Goal: Task Accomplishment & Management: Use online tool/utility

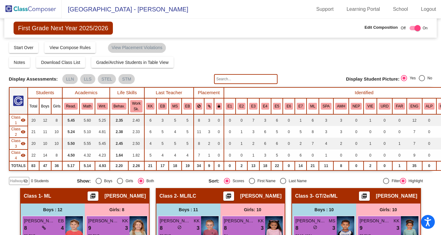
scroll to position [31, 0]
click at [30, 13] on img at bounding box center [31, 9] width 62 height 18
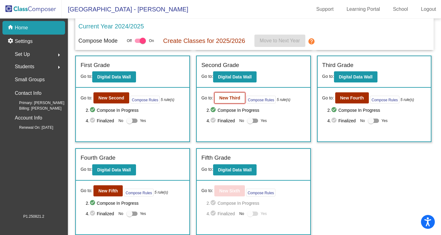
click at [224, 96] on b "New Third" at bounding box center [229, 97] width 21 height 5
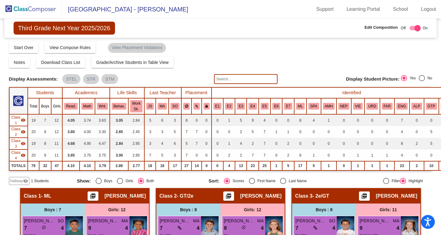
click at [13, 181] on span "Hallway" at bounding box center [16, 181] width 13 height 6
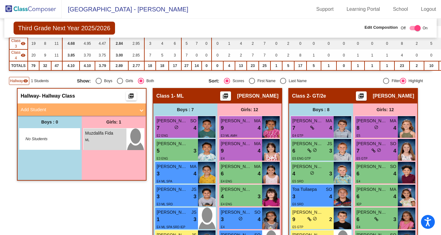
scroll to position [103, 0]
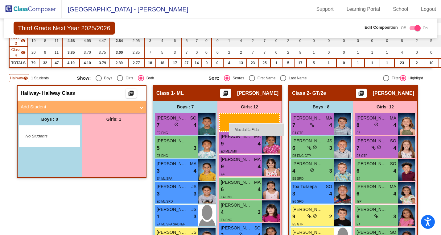
drag, startPoint x: 106, startPoint y: 138, endPoint x: 229, endPoint y: 122, distance: 124.2
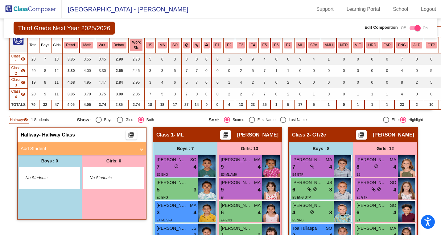
scroll to position [0, 0]
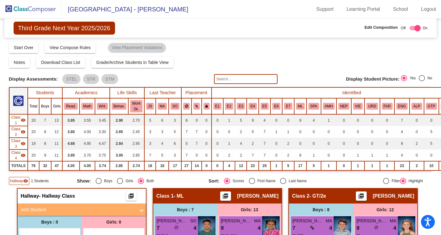
click at [31, 7] on img at bounding box center [31, 9] width 62 height 18
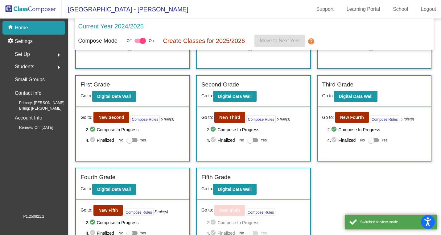
scroll to position [91, 0]
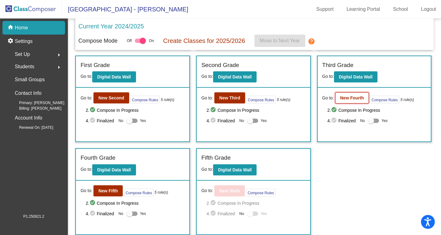
click at [349, 98] on b "New Fourth" at bounding box center [352, 97] width 24 height 5
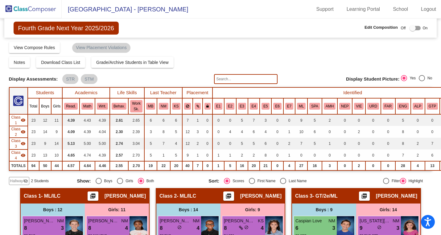
click at [14, 181] on span "Hallway" at bounding box center [16, 181] width 13 height 6
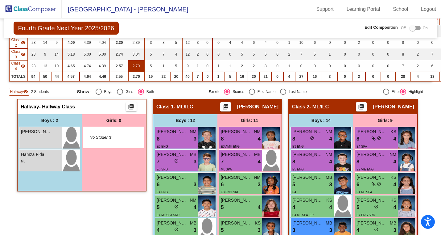
scroll to position [91, 0]
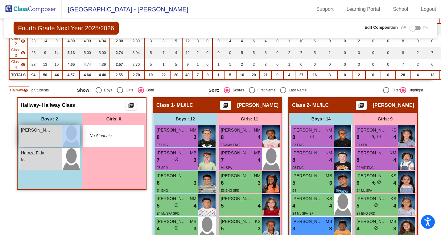
drag, startPoint x: 50, startPoint y: 132, endPoint x: 70, endPoint y: 137, distance: 20.8
click at [70, 137] on div "[PERSON_NAME] lock do_not_disturb_alt" at bounding box center [49, 136] width 60 height 22
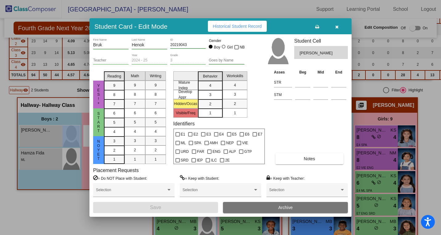
click at [338, 27] on icon "button" at bounding box center [337, 27] width 3 height 4
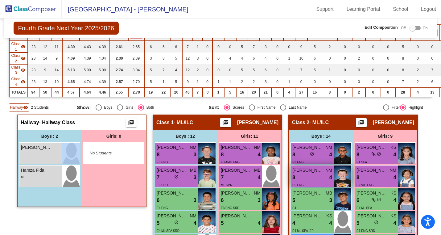
scroll to position [77, 0]
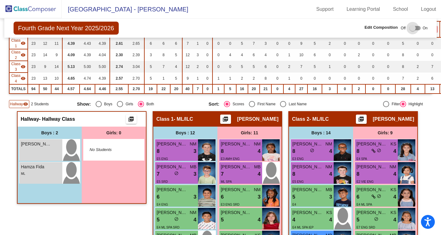
click at [410, 28] on div at bounding box center [413, 28] width 6 height 6
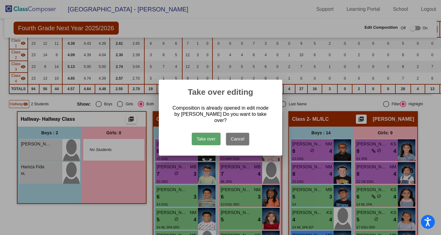
click at [199, 136] on button "Take over" at bounding box center [206, 139] width 29 height 12
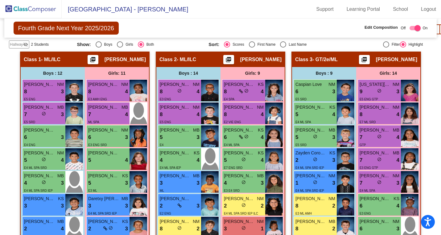
scroll to position [135, 0]
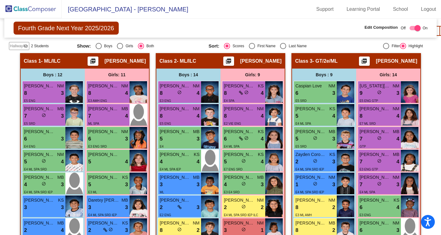
click at [18, 46] on span "Hallway" at bounding box center [16, 46] width 13 height 6
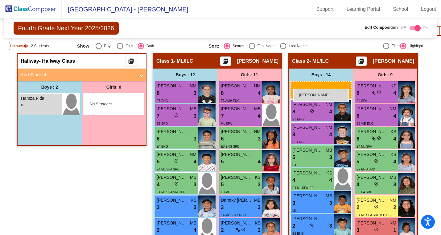
drag, startPoint x: 56, startPoint y: 100, endPoint x: 294, endPoint y: 89, distance: 237.7
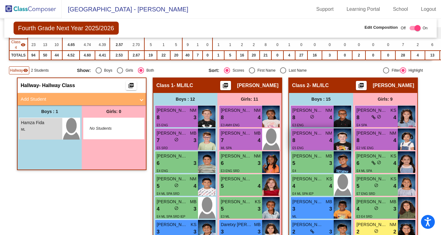
scroll to position [109, 0]
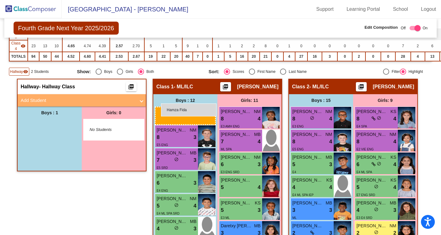
drag, startPoint x: 43, startPoint y: 126, endPoint x: 161, endPoint y: 103, distance: 120.7
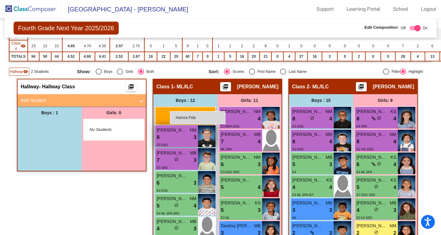
drag, startPoint x: 53, startPoint y: 127, endPoint x: 169, endPoint y: 111, distance: 116.6
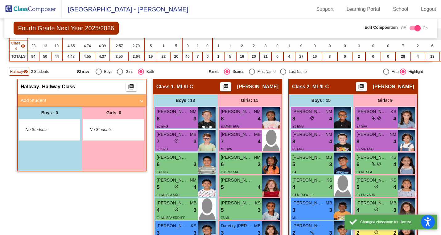
scroll to position [0, 0]
